Goal: Information Seeking & Learning: Learn about a topic

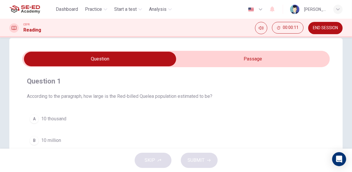
scroll to position [11, 0]
click at [281, 54] on input "checkbox" at bounding box center [99, 59] width 461 height 15
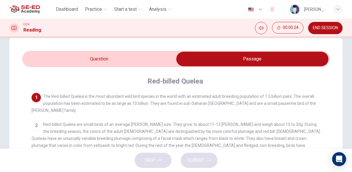
click at [152, 58] on input "checkbox" at bounding box center [252, 59] width 461 height 15
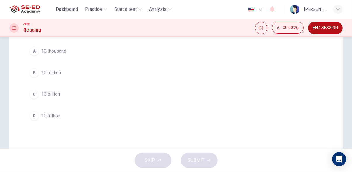
scroll to position [79, 0]
click at [148, 92] on button "C 10 billion" at bounding box center [176, 94] width 298 height 15
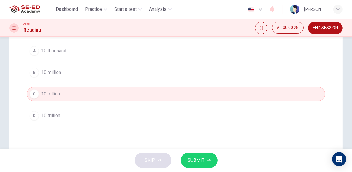
click at [203, 161] on span "SUBMIT" at bounding box center [196, 160] width 17 height 8
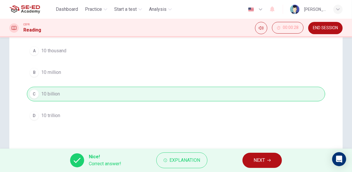
click at [269, 161] on icon "button" at bounding box center [269, 161] width 4 height 4
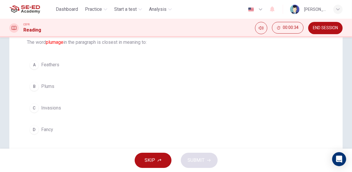
scroll to position [61, 0]
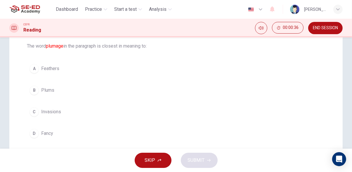
click at [48, 65] on span "Feathers" at bounding box center [50, 68] width 18 height 7
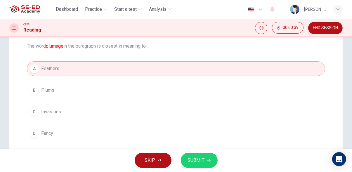
click at [200, 158] on span "SUBMIT" at bounding box center [196, 160] width 17 height 8
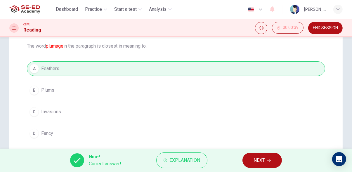
click at [258, 158] on span "NEXT" at bounding box center [258, 160] width 11 height 8
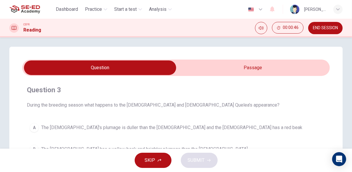
scroll to position [0, 0]
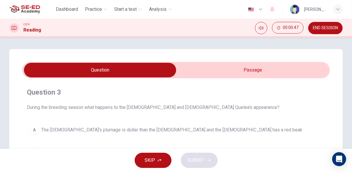
click at [267, 70] on input "checkbox" at bounding box center [99, 70] width 461 height 15
click at [261, 68] on input "checkbox" at bounding box center [99, 70] width 461 height 15
click at [258, 71] on input "checkbox" at bounding box center [99, 70] width 461 height 15
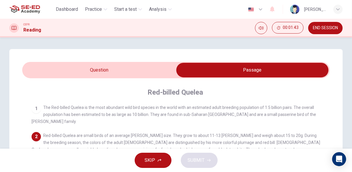
click at [149, 69] on input "checkbox" at bounding box center [252, 70] width 461 height 15
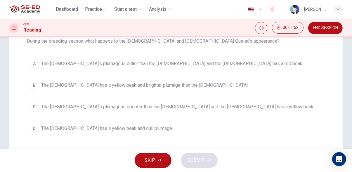
scroll to position [66, 0]
click at [200, 106] on span "The [DEMOGRAPHIC_DATA]'s plumage is brighter than the [DEMOGRAPHIC_DATA] and th…" at bounding box center [177, 106] width 272 height 7
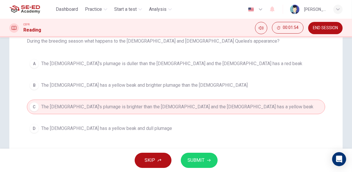
click at [198, 161] on span "SUBMIT" at bounding box center [196, 160] width 17 height 8
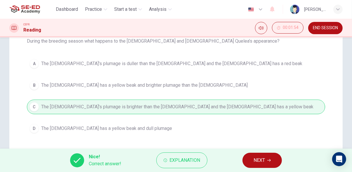
click at [263, 158] on span "NEXT" at bounding box center [258, 160] width 11 height 8
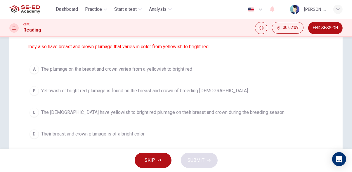
scroll to position [75, 0]
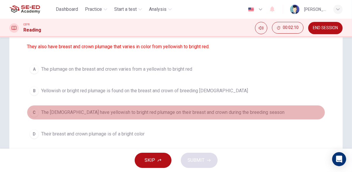
click at [231, 112] on span "The [DEMOGRAPHIC_DATA] have yellowish to bright red plumage on their breast and…" at bounding box center [162, 112] width 243 height 7
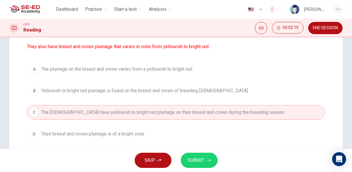
click at [208, 160] on icon "button" at bounding box center [209, 160] width 4 height 3
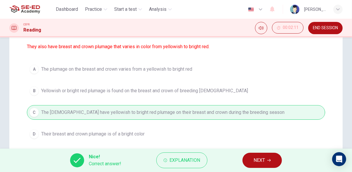
click at [269, 162] on icon "button" at bounding box center [269, 161] width 4 height 4
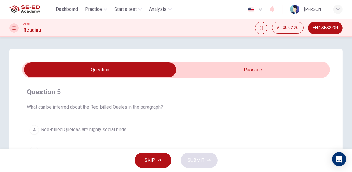
scroll to position [0, 0]
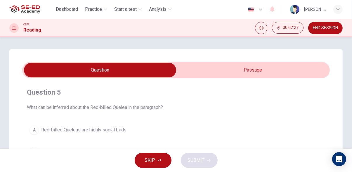
click at [265, 72] on input "checkbox" at bounding box center [99, 70] width 461 height 15
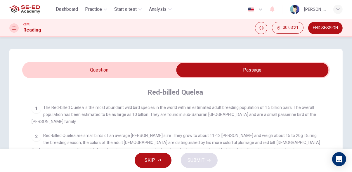
click at [145, 67] on input "checkbox" at bounding box center [252, 70] width 461 height 15
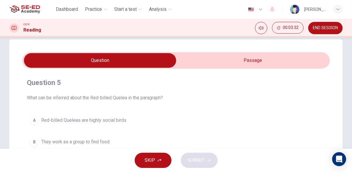
scroll to position [9, 0]
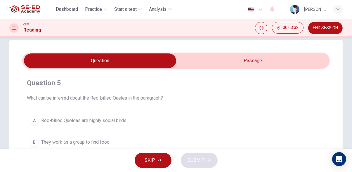
click at [256, 65] on input "checkbox" at bounding box center [99, 60] width 461 height 15
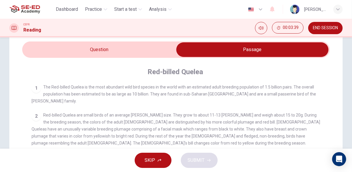
scroll to position [2, 0]
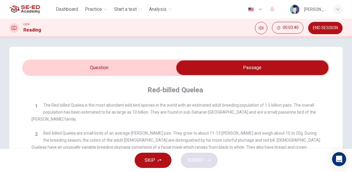
click at [146, 61] on input "checkbox" at bounding box center [252, 67] width 461 height 15
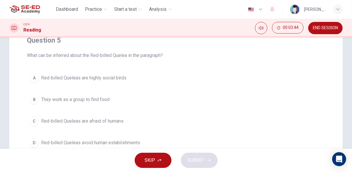
scroll to position [52, 0]
click at [177, 77] on button "A Red-billed Queleas are highly social birds" at bounding box center [176, 78] width 298 height 15
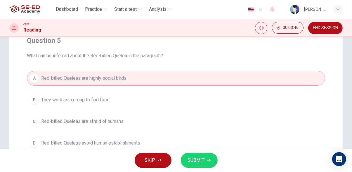
click at [203, 159] on span "SUBMIT" at bounding box center [196, 160] width 17 height 8
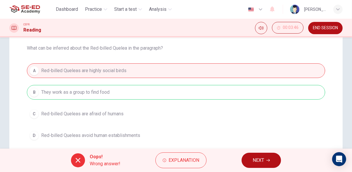
scroll to position [59, 0]
click at [264, 161] on span "NEXT" at bounding box center [258, 160] width 11 height 8
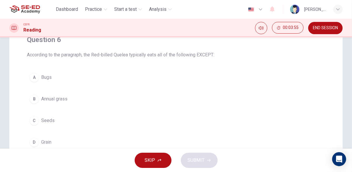
scroll to position [52, 0]
click at [168, 81] on button "A Bugs" at bounding box center [176, 77] width 298 height 15
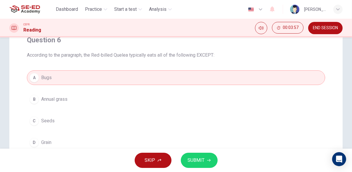
click at [202, 159] on span "SUBMIT" at bounding box center [196, 160] width 17 height 8
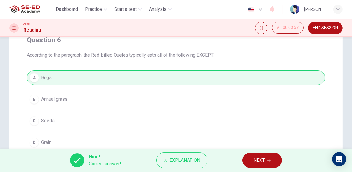
click at [265, 158] on span "NEXT" at bounding box center [258, 160] width 11 height 8
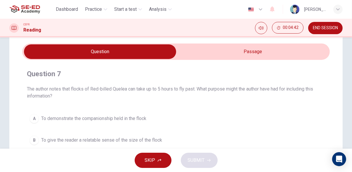
scroll to position [18, 0]
click at [253, 55] on input "checkbox" at bounding box center [99, 51] width 461 height 15
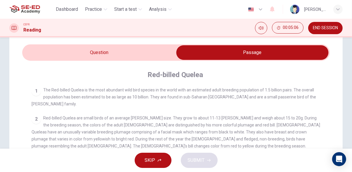
scroll to position [19, 0]
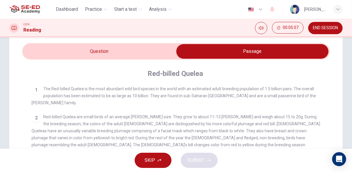
click at [142, 53] on input "checkbox" at bounding box center [252, 51] width 461 height 15
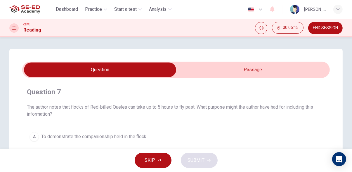
scroll to position [0, 0]
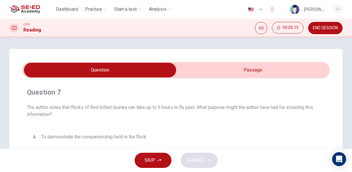
click at [254, 72] on input "checkbox" at bounding box center [99, 70] width 461 height 15
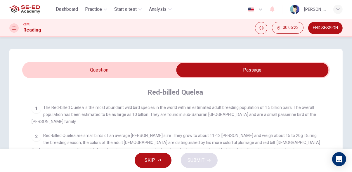
click at [160, 69] on input "checkbox" at bounding box center [252, 70] width 461 height 15
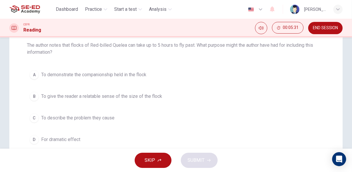
scroll to position [63, 0]
click at [113, 115] on span "To describe the problem they cause" at bounding box center [77, 117] width 73 height 7
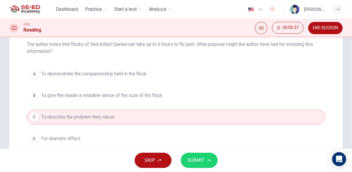
click at [208, 159] on icon "button" at bounding box center [209, 161] width 4 height 4
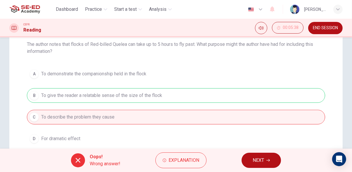
click at [254, 160] on span "NEXT" at bounding box center [258, 160] width 11 height 8
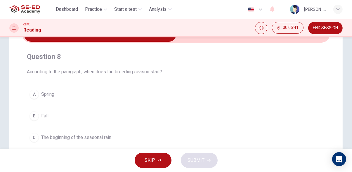
scroll to position [0, 0]
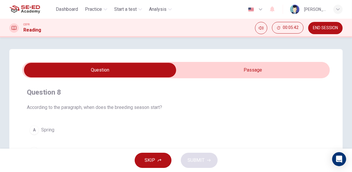
click at [241, 72] on input "checkbox" at bounding box center [99, 70] width 461 height 15
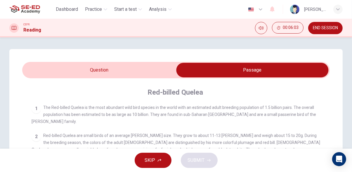
click at [140, 67] on input "checkbox" at bounding box center [252, 70] width 461 height 15
checkbox input "false"
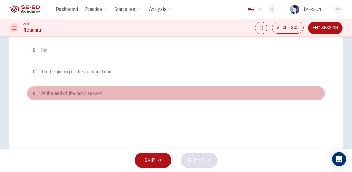
scroll to position [102, 0]
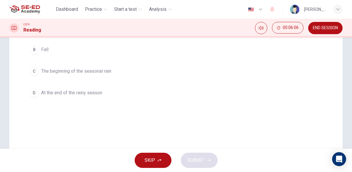
click at [184, 71] on button "C The beginning of the seasonal rain" at bounding box center [176, 71] width 298 height 15
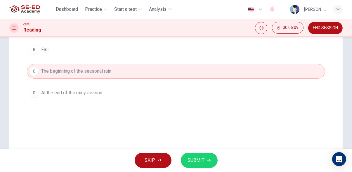
click at [200, 160] on span "SUBMIT" at bounding box center [196, 160] width 17 height 8
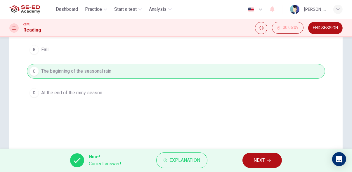
click at [264, 158] on span "NEXT" at bounding box center [258, 160] width 11 height 8
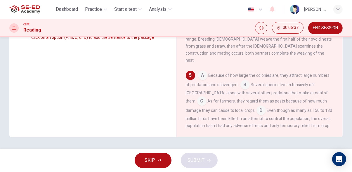
scroll to position [114, 0]
click at [256, 106] on input at bounding box center [260, 110] width 9 height 9
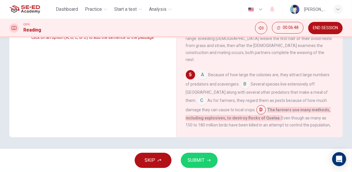
click at [198, 159] on span "SUBMIT" at bounding box center [196, 160] width 17 height 8
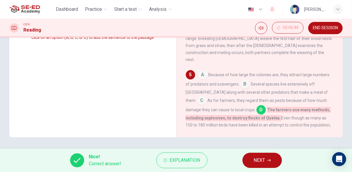
click at [258, 161] on span "NEXT" at bounding box center [258, 160] width 11 height 8
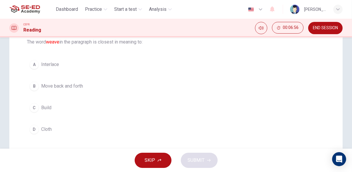
scroll to position [65, 0]
click at [53, 89] on span "Move back and forth" at bounding box center [62, 86] width 42 height 7
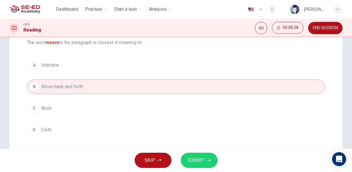
click at [199, 159] on span "SUBMIT" at bounding box center [196, 160] width 17 height 8
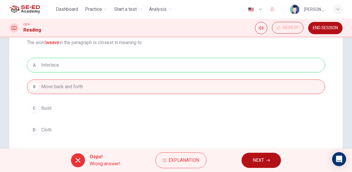
click at [268, 160] on icon "button" at bounding box center [268, 160] width 4 height 3
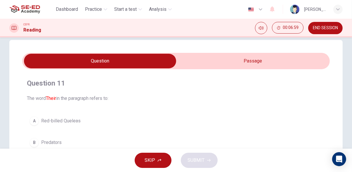
scroll to position [0, 0]
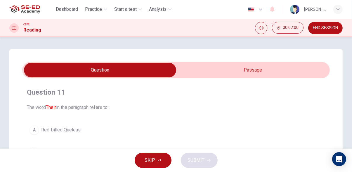
click at [282, 77] on span at bounding box center [175, 70] width 307 height 16
click at [292, 70] on input "checkbox" at bounding box center [99, 70] width 461 height 15
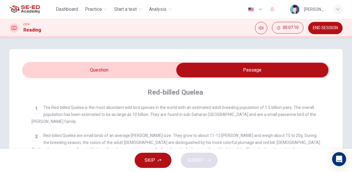
click at [144, 70] on input "checkbox" at bounding box center [252, 70] width 461 height 15
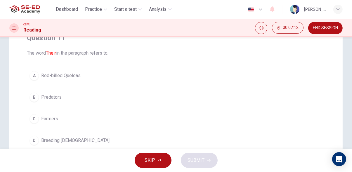
scroll to position [56, 0]
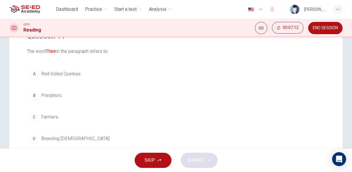
click at [102, 76] on button "A Red-billed Queleas" at bounding box center [176, 74] width 298 height 15
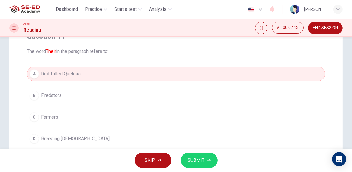
click at [208, 161] on icon "button" at bounding box center [209, 161] width 4 height 4
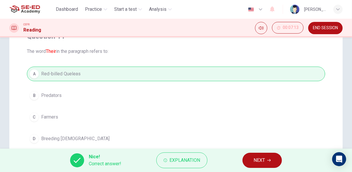
click at [255, 159] on span "NEXT" at bounding box center [258, 160] width 11 height 8
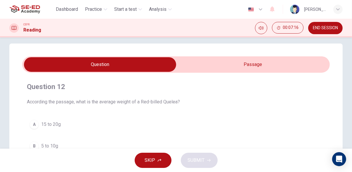
scroll to position [0, 0]
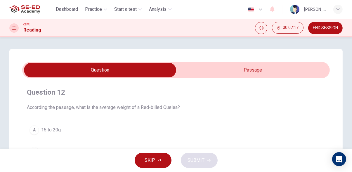
click at [275, 68] on input "checkbox" at bounding box center [99, 70] width 461 height 15
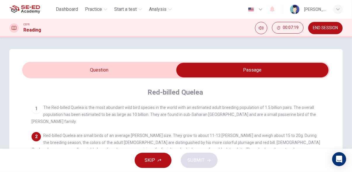
click at [143, 72] on input "checkbox" at bounding box center [252, 70] width 461 height 15
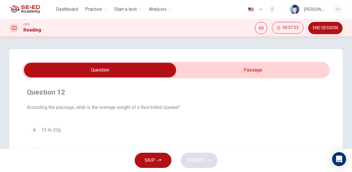
click at [259, 68] on input "checkbox" at bounding box center [99, 70] width 461 height 15
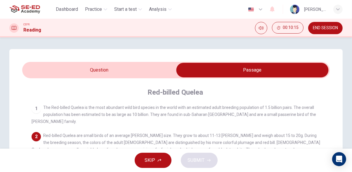
click at [151, 71] on input "checkbox" at bounding box center [252, 70] width 461 height 15
checkbox input "false"
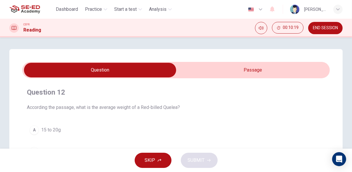
click at [44, 130] on span "15 to 20g" at bounding box center [51, 129] width 20 height 7
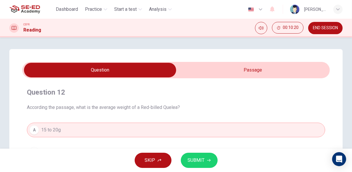
click at [199, 163] on span "SUBMIT" at bounding box center [196, 160] width 17 height 8
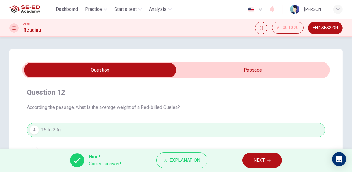
click at [264, 159] on span "NEXT" at bounding box center [258, 160] width 11 height 8
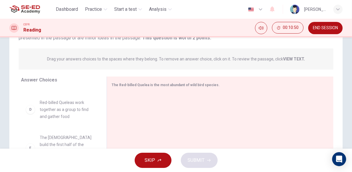
scroll to position [106, 0]
click at [62, 109] on div "A The sheer number in the [GEOGRAPHIC_DATA] flocks have become so large that th…" at bounding box center [61, 133] width 81 height 90
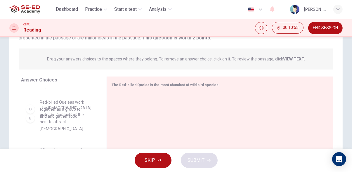
scroll to position [97, 0]
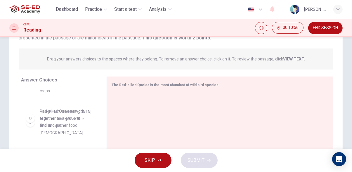
click at [47, 128] on div "A The sheer number in the [GEOGRAPHIC_DATA] flocks have become so large that th…" at bounding box center [61, 133] width 81 height 90
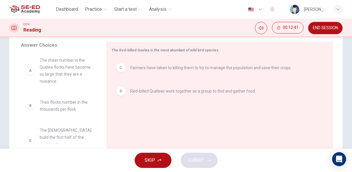
scroll to position [0, 0]
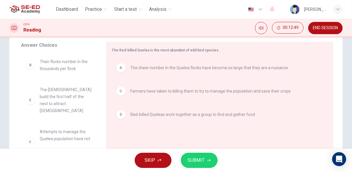
click at [203, 158] on span "SUBMIT" at bounding box center [196, 160] width 17 height 8
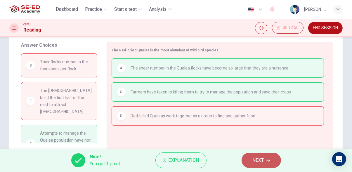
click at [264, 160] on span "NEXT" at bounding box center [258, 160] width 11 height 8
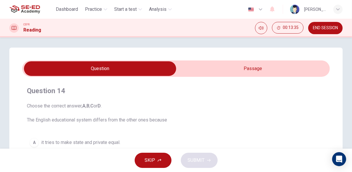
scroll to position [1, 0]
click at [261, 66] on input "checkbox" at bounding box center [99, 68] width 461 height 15
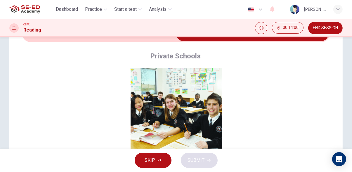
scroll to position [0, 0]
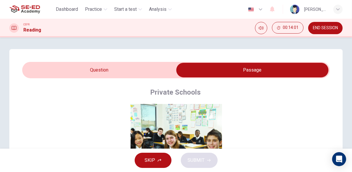
click at [141, 70] on input "checkbox" at bounding box center [252, 70] width 461 height 15
checkbox input "false"
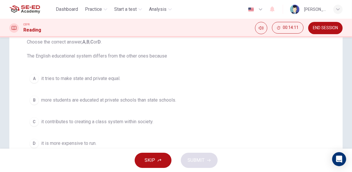
scroll to position [65, 0]
click at [138, 121] on span "it contributes to creating a class system within society." at bounding box center [97, 122] width 112 height 7
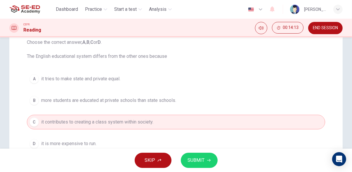
click at [208, 160] on icon "button" at bounding box center [209, 160] width 4 height 3
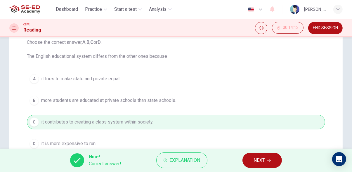
click at [268, 160] on icon "button" at bounding box center [269, 160] width 4 height 3
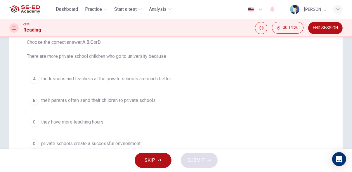
click at [121, 145] on span "private schools create a successful environment." at bounding box center [91, 143] width 100 height 7
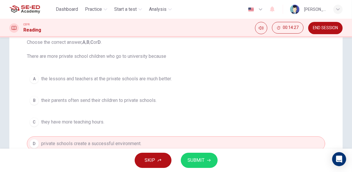
click at [208, 161] on icon "button" at bounding box center [209, 161] width 4 height 4
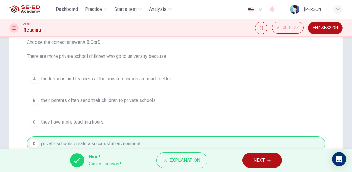
click at [270, 160] on icon "button" at bounding box center [269, 161] width 4 height 4
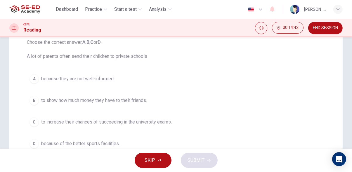
click at [154, 124] on span "to increase their chances of succeeding in the university exams." at bounding box center [106, 122] width 131 height 7
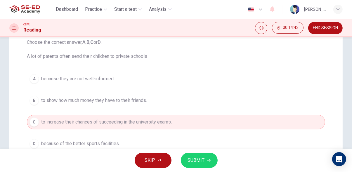
click at [209, 161] on icon "button" at bounding box center [209, 161] width 4 height 4
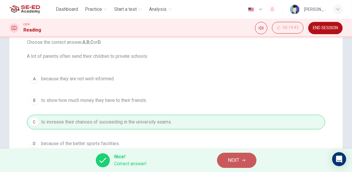
click at [238, 159] on span "NEXT" at bounding box center [233, 160] width 11 height 8
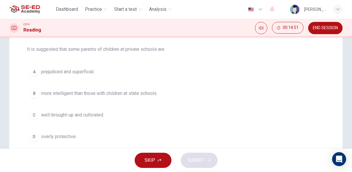
scroll to position [72, 0]
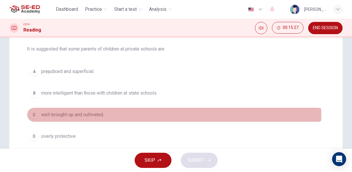
click at [108, 115] on button "C well-brought-up and cultivated." at bounding box center [176, 114] width 298 height 15
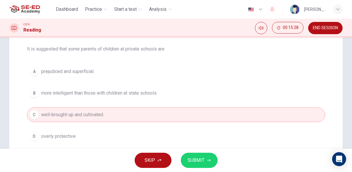
click at [208, 161] on icon "button" at bounding box center [209, 161] width 4 height 4
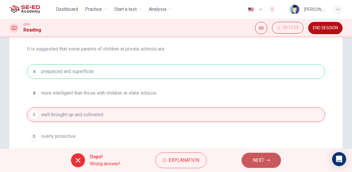
click at [262, 162] on span "NEXT" at bounding box center [258, 160] width 11 height 8
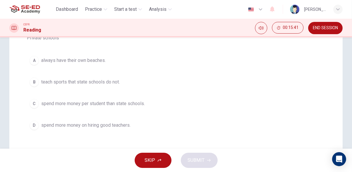
scroll to position [84, 0]
click at [134, 104] on span "spend more money per student than state schools." at bounding box center [93, 103] width 104 height 7
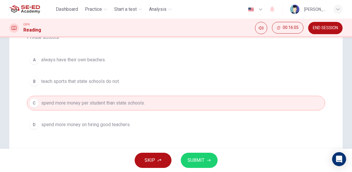
click at [209, 161] on icon "button" at bounding box center [209, 161] width 4 height 4
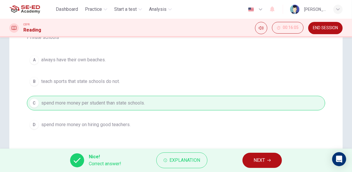
click at [269, 160] on icon "button" at bounding box center [269, 161] width 4 height 4
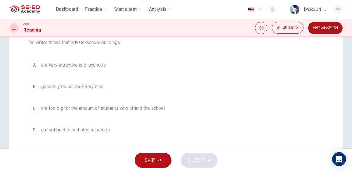
scroll to position [79, 0]
click at [99, 65] on span "are very attractive and luxurious." at bounding box center [73, 64] width 65 height 7
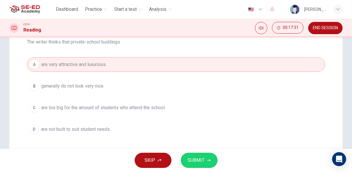
click at [203, 159] on span "SUBMIT" at bounding box center [196, 160] width 17 height 8
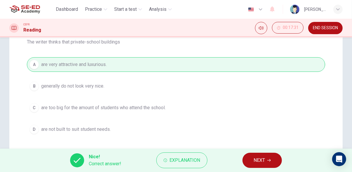
click at [269, 160] on icon "button" at bounding box center [269, 160] width 4 height 3
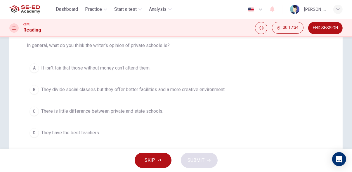
scroll to position [76, 0]
click at [197, 91] on span "They divide social classes but they offer better facilities and a more creative…" at bounding box center [133, 89] width 184 height 7
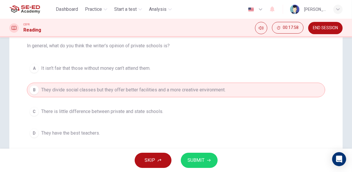
click at [208, 160] on icon "button" at bounding box center [209, 160] width 4 height 3
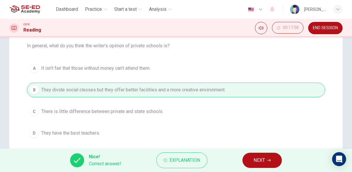
click at [264, 157] on span "NEXT" at bounding box center [258, 160] width 11 height 8
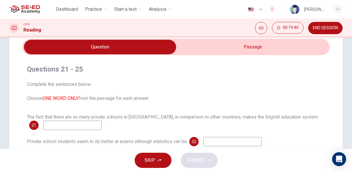
scroll to position [0, 0]
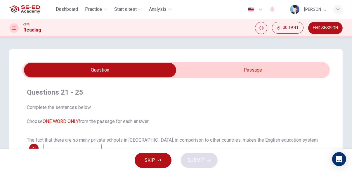
click at [286, 70] on input "checkbox" at bounding box center [99, 70] width 461 height 15
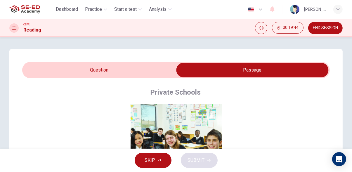
click at [151, 73] on input "checkbox" at bounding box center [252, 70] width 461 height 15
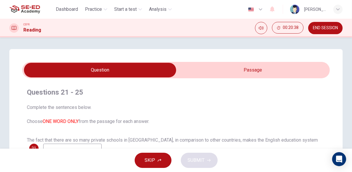
click at [292, 72] on input "checkbox" at bounding box center [99, 70] width 461 height 15
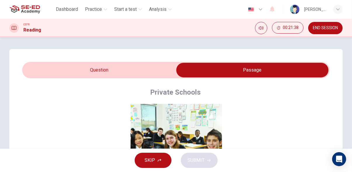
click at [153, 69] on input "checkbox" at bounding box center [252, 70] width 461 height 15
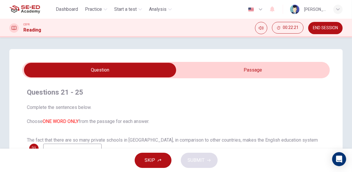
click at [255, 70] on input "checkbox" at bounding box center [99, 70] width 461 height 15
checkbox input "true"
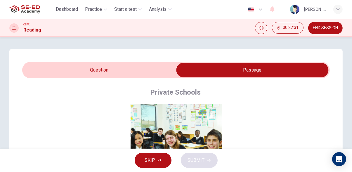
click at [159, 159] on icon "button" at bounding box center [160, 161] width 4 height 4
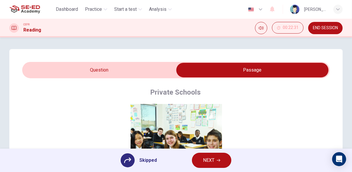
click at [219, 160] on icon "button" at bounding box center [219, 160] width 4 height 3
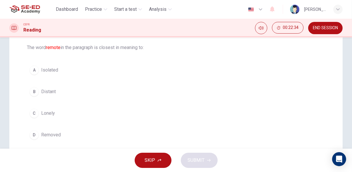
scroll to position [60, 0]
click at [53, 98] on button "B Distant" at bounding box center [176, 92] width 298 height 15
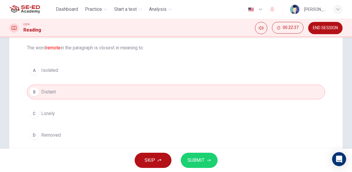
click at [215, 155] on div "SKIP SUBMIT" at bounding box center [176, 160] width 352 height 23
click at [208, 160] on icon "button" at bounding box center [209, 160] width 4 height 3
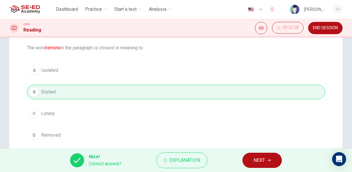
click at [262, 158] on span "NEXT" at bounding box center [258, 160] width 11 height 8
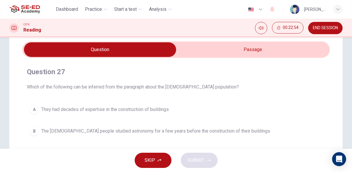
scroll to position [20, 0]
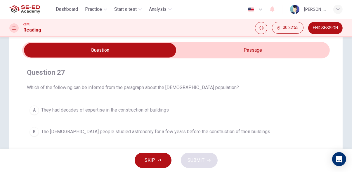
click at [261, 49] on input "checkbox" at bounding box center [99, 50] width 461 height 15
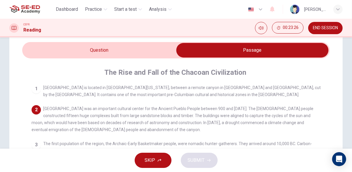
scroll to position [0, 0]
click at [115, 49] on input "checkbox" at bounding box center [252, 50] width 461 height 15
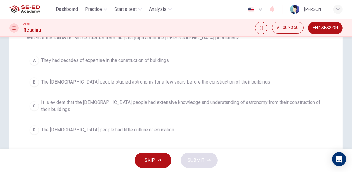
scroll to position [70, 0]
click at [264, 103] on span "It is evident that the [DEMOGRAPHIC_DATA] people had extensive knowledge and un…" at bounding box center [181, 106] width 281 height 14
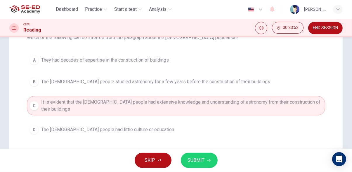
click at [207, 159] on icon "button" at bounding box center [209, 161] width 4 height 4
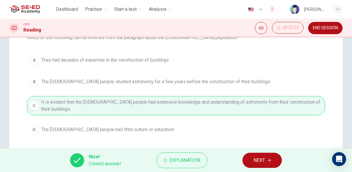
click at [264, 160] on span "NEXT" at bounding box center [258, 160] width 11 height 8
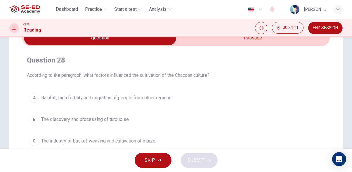
scroll to position [0, 0]
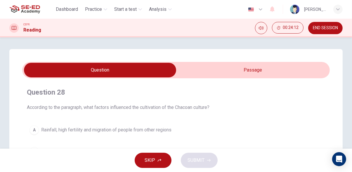
click at [275, 74] on input "checkbox" at bounding box center [99, 70] width 461 height 15
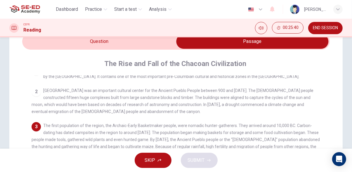
scroll to position [9, 0]
click at [145, 43] on input "checkbox" at bounding box center [252, 41] width 461 height 15
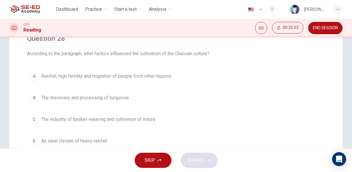
scroll to position [54, 0]
click at [165, 74] on span "Rainfall, high fertility and migration of people from other regions" at bounding box center [106, 76] width 130 height 7
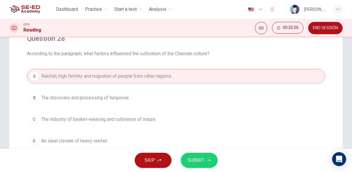
click at [203, 160] on span "SUBMIT" at bounding box center [196, 160] width 17 height 8
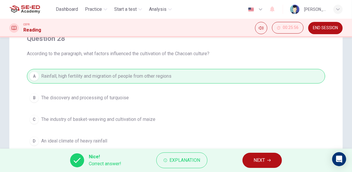
click at [265, 163] on span "NEXT" at bounding box center [258, 160] width 11 height 8
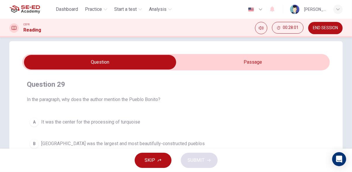
scroll to position [0, 0]
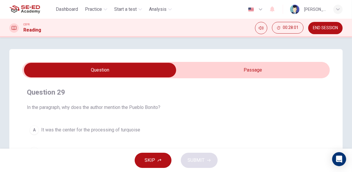
click at [260, 69] on input "checkbox" at bounding box center [99, 70] width 461 height 15
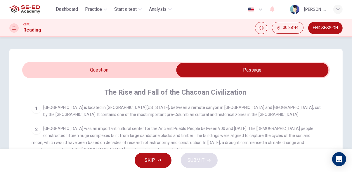
click at [129, 71] on input "checkbox" at bounding box center [252, 70] width 461 height 15
checkbox input "false"
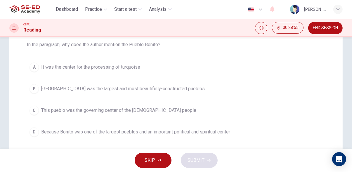
scroll to position [63, 0]
click at [126, 67] on span "It was the center for the processing of turquoise" at bounding box center [90, 67] width 99 height 7
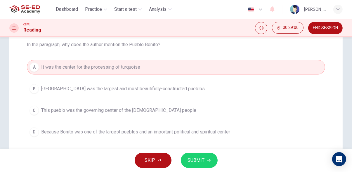
click at [203, 161] on span "SUBMIT" at bounding box center [196, 160] width 17 height 8
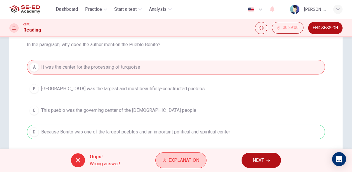
click at [193, 159] on span "Explanation" at bounding box center [183, 160] width 31 height 8
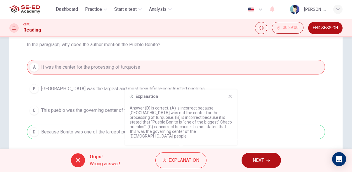
click at [229, 98] on icon at bounding box center [229, 96] width 3 height 3
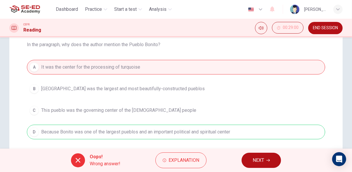
click at [264, 161] on span "NEXT" at bounding box center [258, 160] width 11 height 8
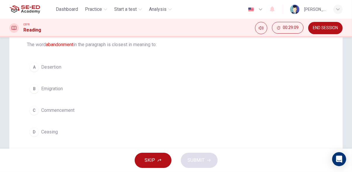
click at [58, 65] on span "Desertion" at bounding box center [51, 67] width 20 height 7
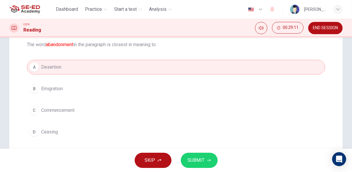
click at [199, 158] on span "SUBMIT" at bounding box center [196, 160] width 17 height 8
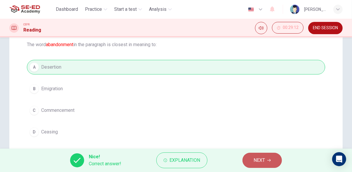
click at [263, 159] on span "NEXT" at bounding box center [258, 160] width 11 height 8
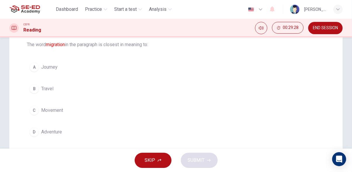
click at [68, 112] on button "C Movement" at bounding box center [176, 110] width 298 height 15
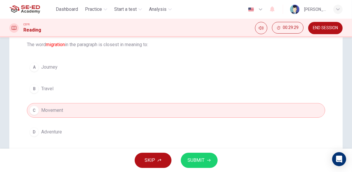
click at [203, 161] on span "SUBMIT" at bounding box center [196, 160] width 17 height 8
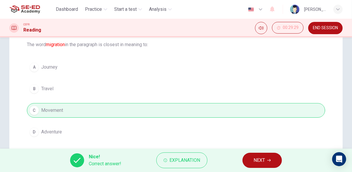
click at [259, 162] on span "NEXT" at bounding box center [258, 160] width 11 height 8
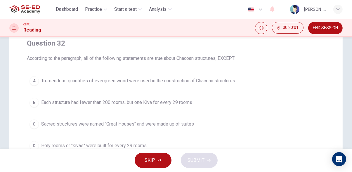
scroll to position [45, 0]
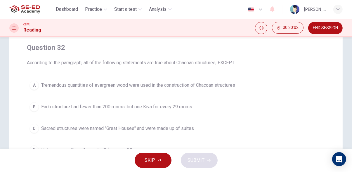
click at [231, 85] on span "Tremendous quantities of evergreen wood were used in the construction of Chacoa…" at bounding box center [138, 85] width 194 height 7
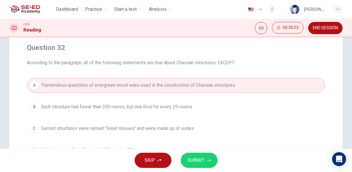
click at [208, 161] on icon "button" at bounding box center [209, 161] width 4 height 4
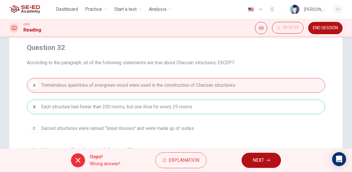
click at [262, 159] on span "NEXT" at bounding box center [258, 160] width 11 height 8
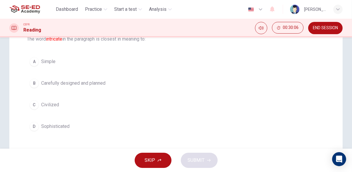
scroll to position [69, 0]
click at [52, 127] on span "Sophisticated" at bounding box center [55, 126] width 28 height 7
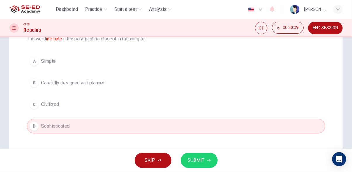
click at [201, 160] on span "SUBMIT" at bounding box center [196, 160] width 17 height 8
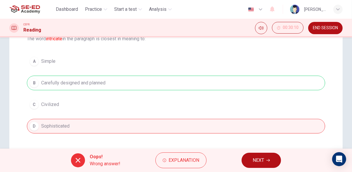
click at [264, 159] on span "NEXT" at bounding box center [258, 160] width 11 height 8
